Goal: Navigation & Orientation: Go to known website

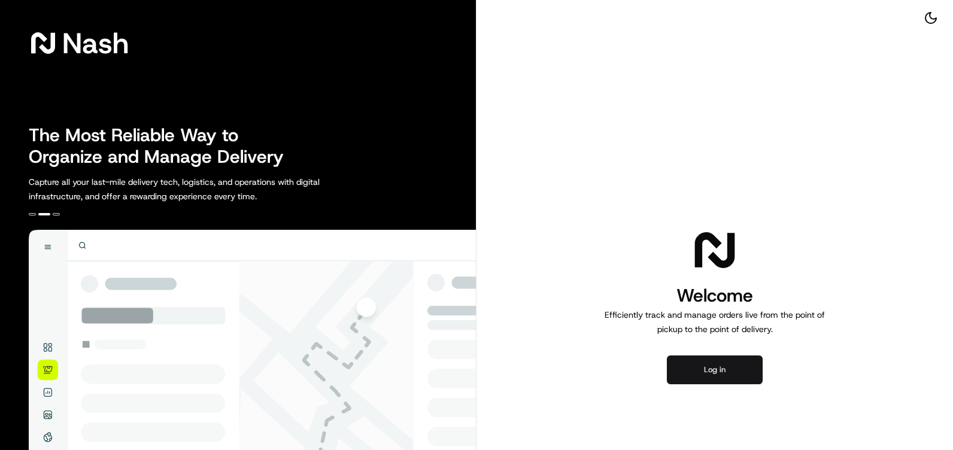
click at [733, 358] on button "Log in" at bounding box center [715, 370] width 96 height 29
